Goal: Information Seeking & Learning: Learn about a topic

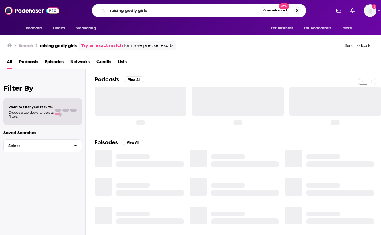
click at [130, 12] on input "raising godly girls" at bounding box center [184, 10] width 153 height 9
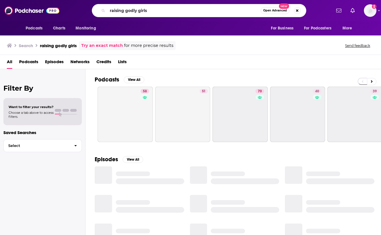
click at [130, 12] on input "raising godly girls" at bounding box center [184, 10] width 153 height 9
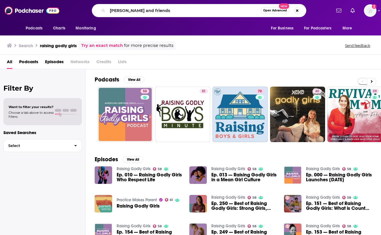
type input "[PERSON_NAME] and friends"
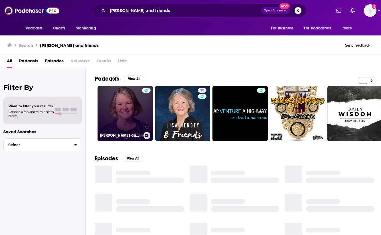
click at [122, 113] on link "[PERSON_NAME] and Friends" at bounding box center [125, 113] width 55 height 55
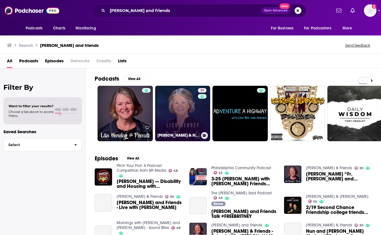
click at [180, 110] on link "30 [PERSON_NAME] & Friends" at bounding box center [182, 113] width 55 height 55
